Goal: Connect with others: Connect with others

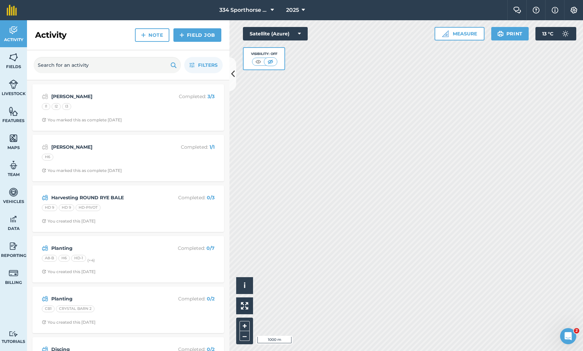
click at [573, 9] on img at bounding box center [574, 10] width 8 height 7
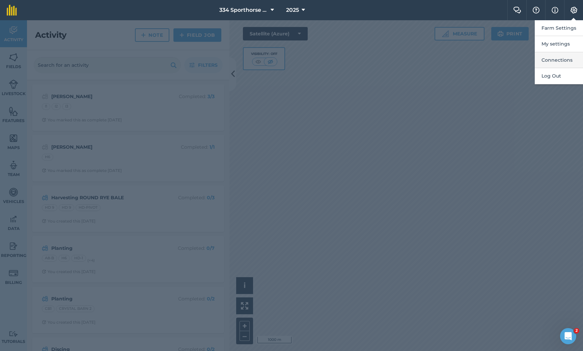
click at [553, 62] on button "Connections" at bounding box center [559, 60] width 48 height 16
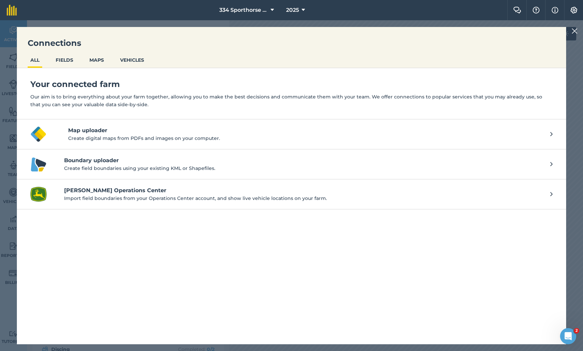
click at [73, 193] on h4 "[PERSON_NAME] Operations Center" at bounding box center [303, 191] width 479 height 8
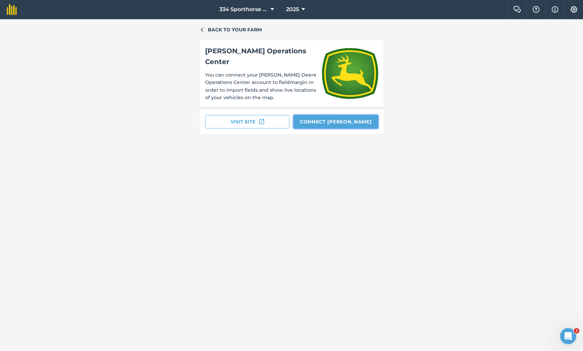
click at [322, 117] on button "Connect [PERSON_NAME]" at bounding box center [336, 121] width 85 height 13
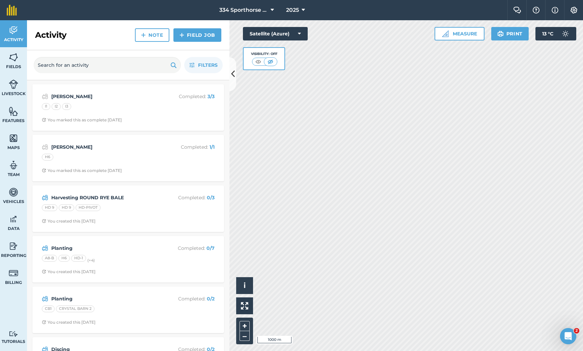
click at [571, 13] on img at bounding box center [574, 10] width 8 height 7
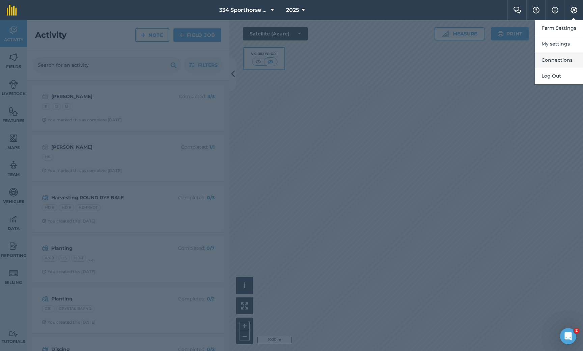
click at [559, 64] on button "Connections" at bounding box center [559, 60] width 48 height 16
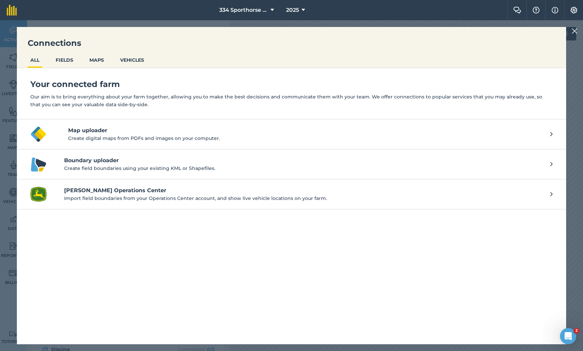
click at [161, 200] on p "Import field boundaries from your Operations Center account, and show live vehi…" at bounding box center [303, 198] width 479 height 7
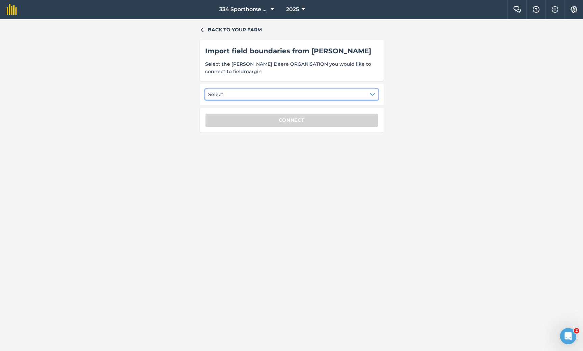
click at [287, 96] on button "Select" at bounding box center [291, 94] width 173 height 11
click at [286, 96] on button "Select" at bounding box center [291, 94] width 173 height 11
click at [254, 115] on div "Oliver Watson Farms" at bounding box center [245, 111] width 72 height 11
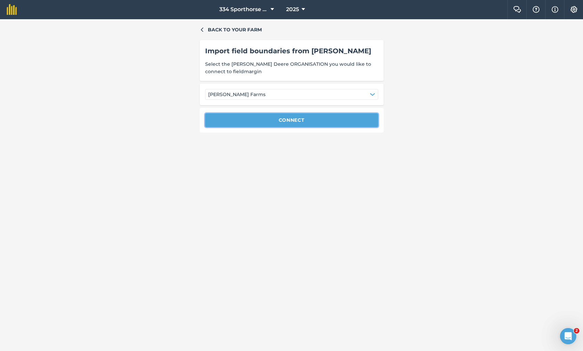
click at [293, 119] on button "Connect" at bounding box center [291, 119] width 173 height 13
